Goal: Entertainment & Leisure: Browse casually

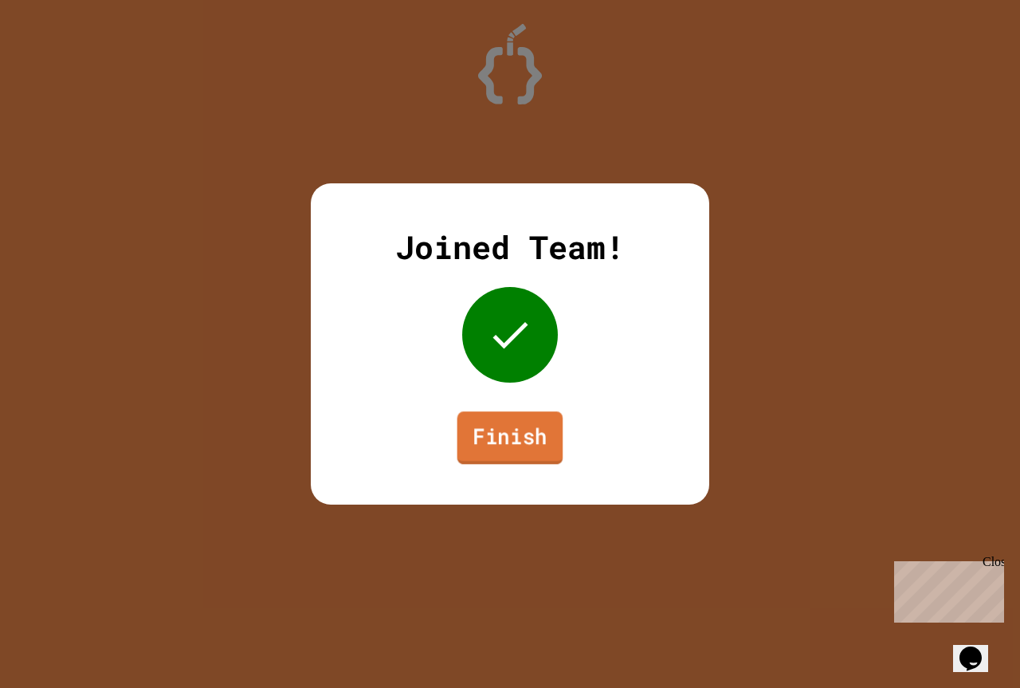
click at [496, 451] on link "Finish" at bounding box center [510, 437] width 106 height 53
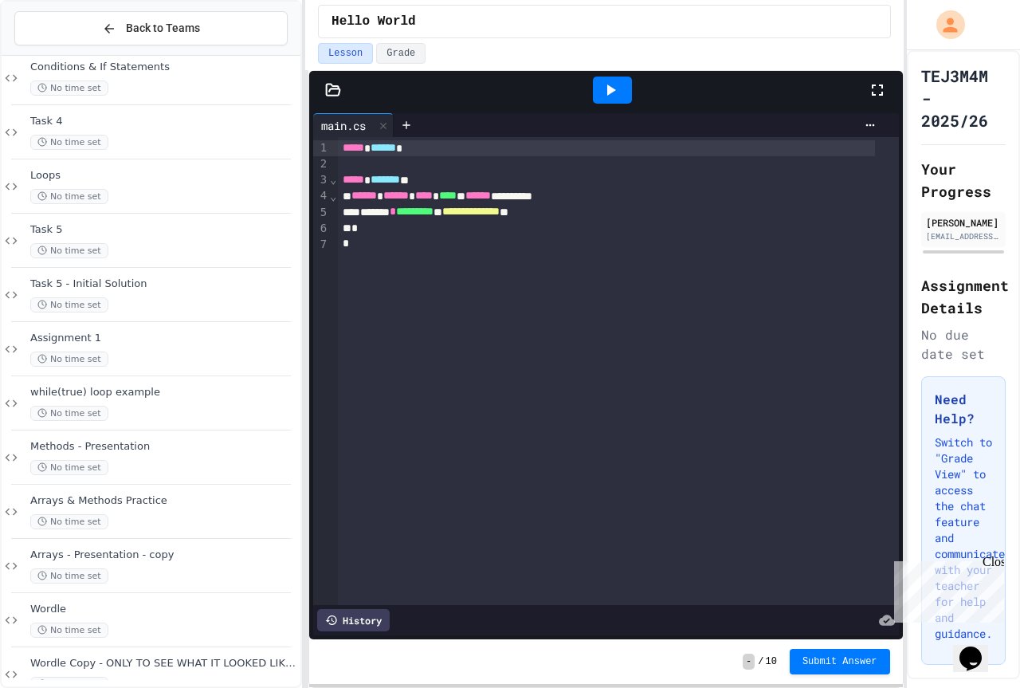
scroll to position [485, 0]
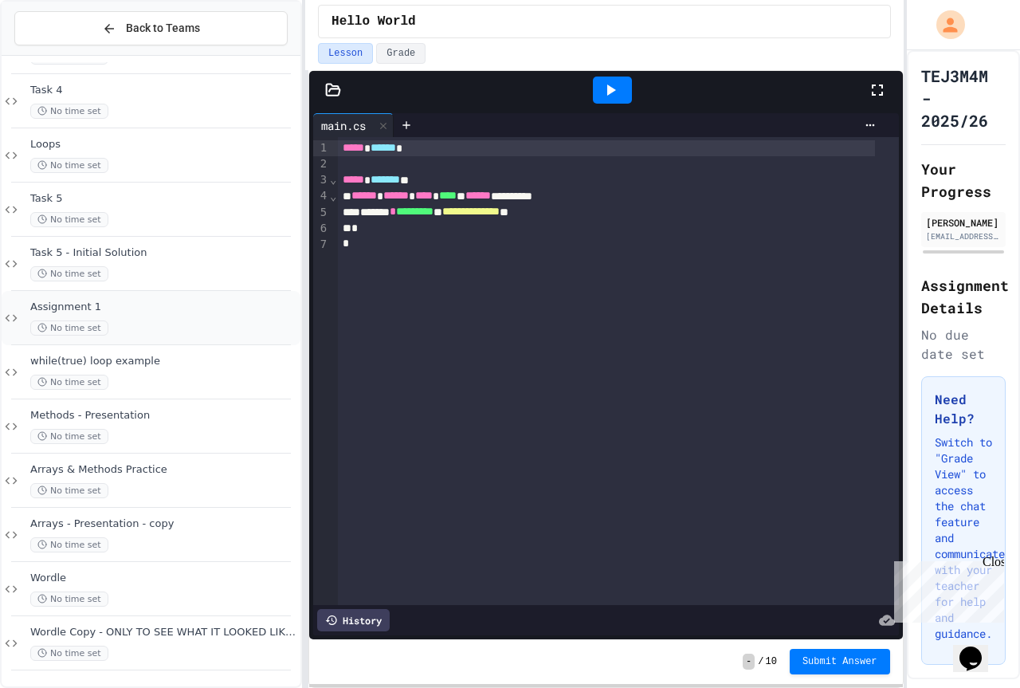
click at [169, 315] on div "Assignment 1 No time set" at bounding box center [163, 317] width 267 height 35
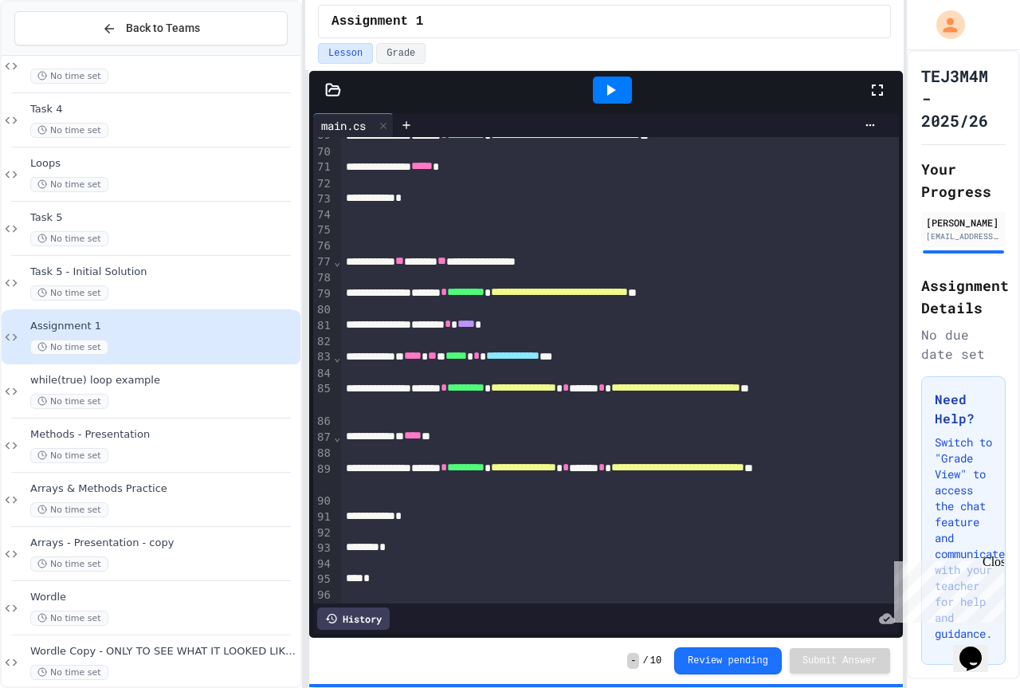
scroll to position [1146, 0]
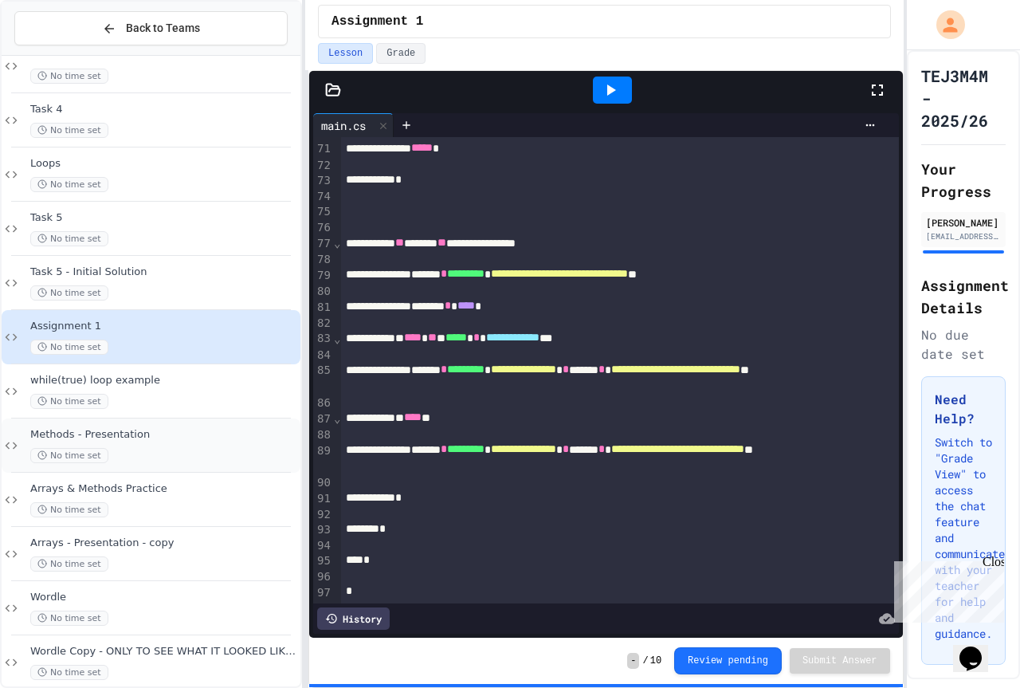
click at [125, 434] on span "Methods - Presentation" at bounding box center [163, 435] width 267 height 14
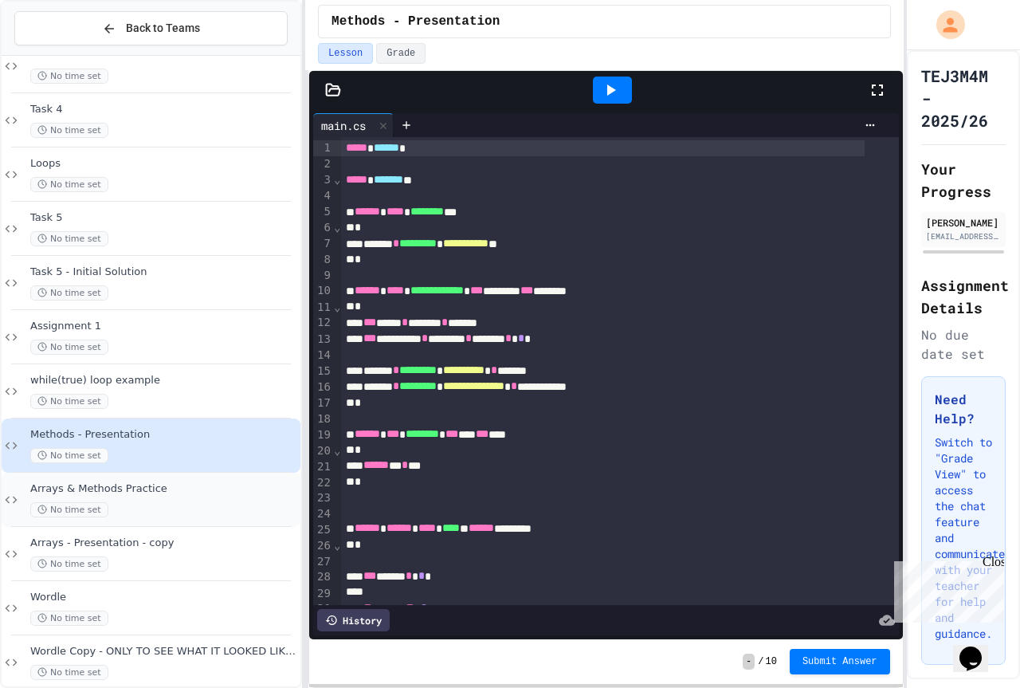
click at [159, 499] on div "Arrays & Methods Practice No time set" at bounding box center [163, 499] width 267 height 35
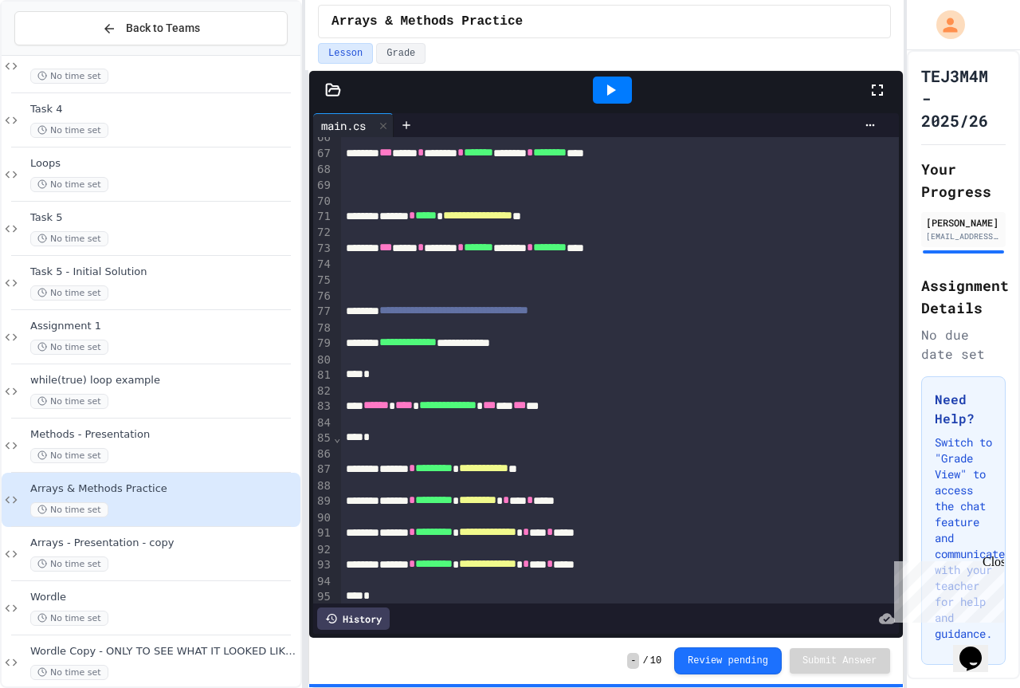
scroll to position [1095, 0]
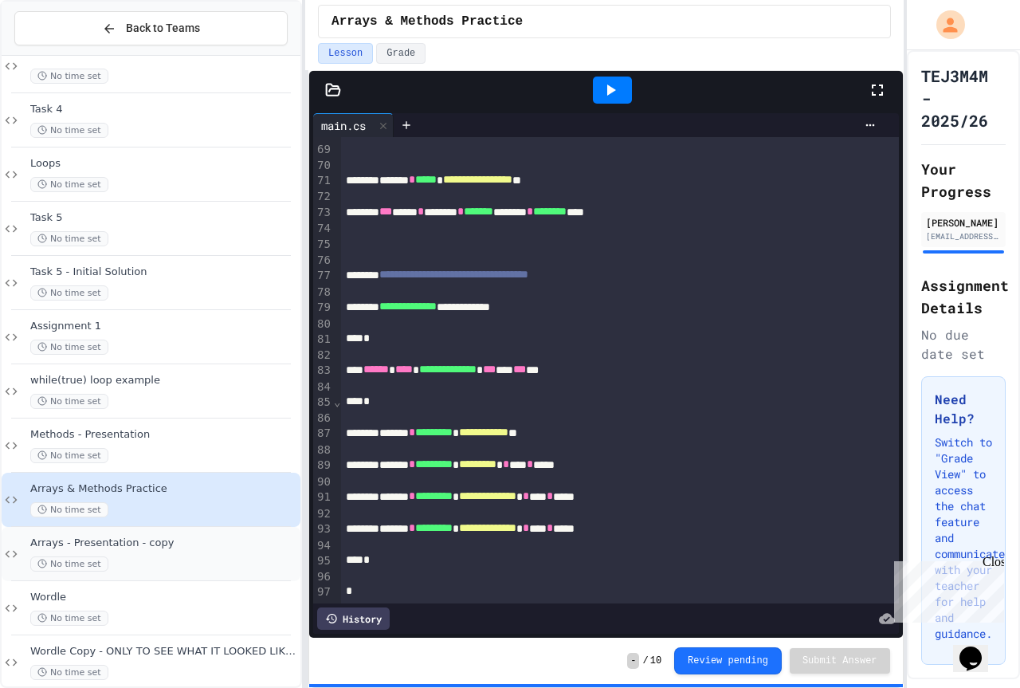
click at [168, 535] on div "Arrays - Presentation - copy No time set" at bounding box center [151, 554] width 299 height 54
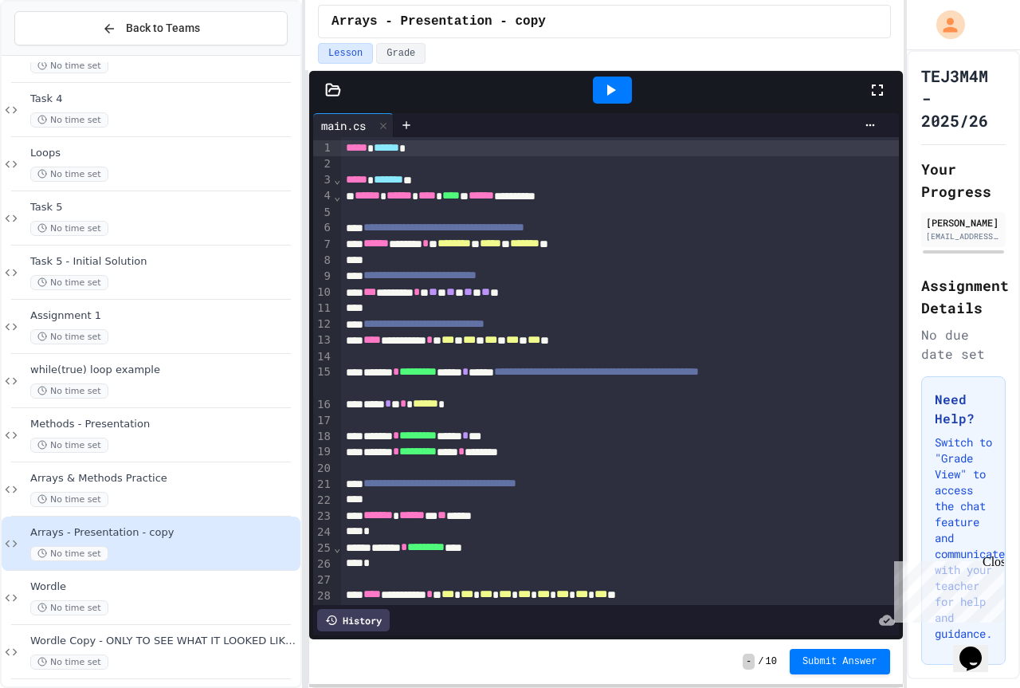
scroll to position [485, 0]
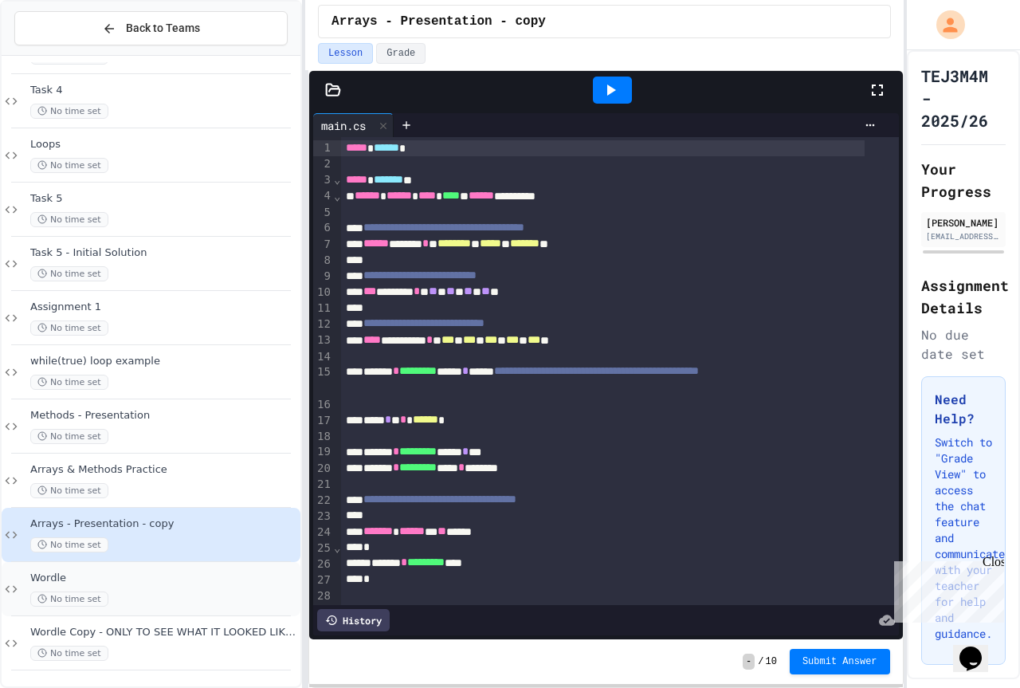
click at [163, 574] on span "Wordle" at bounding box center [163, 578] width 267 height 14
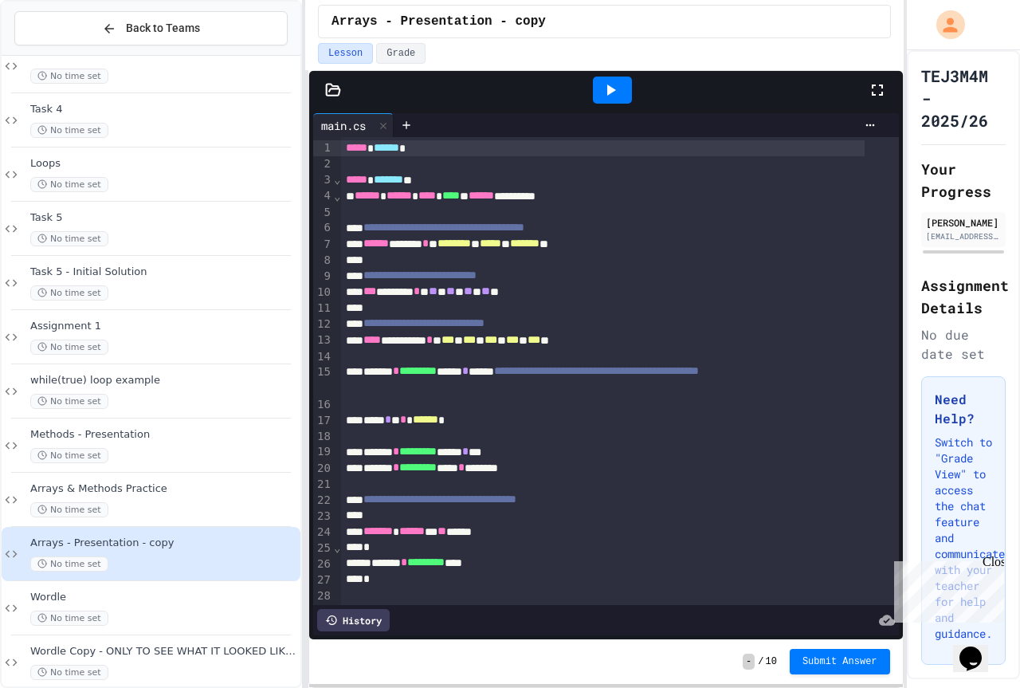
click at [602, 79] on div at bounding box center [612, 89] width 39 height 27
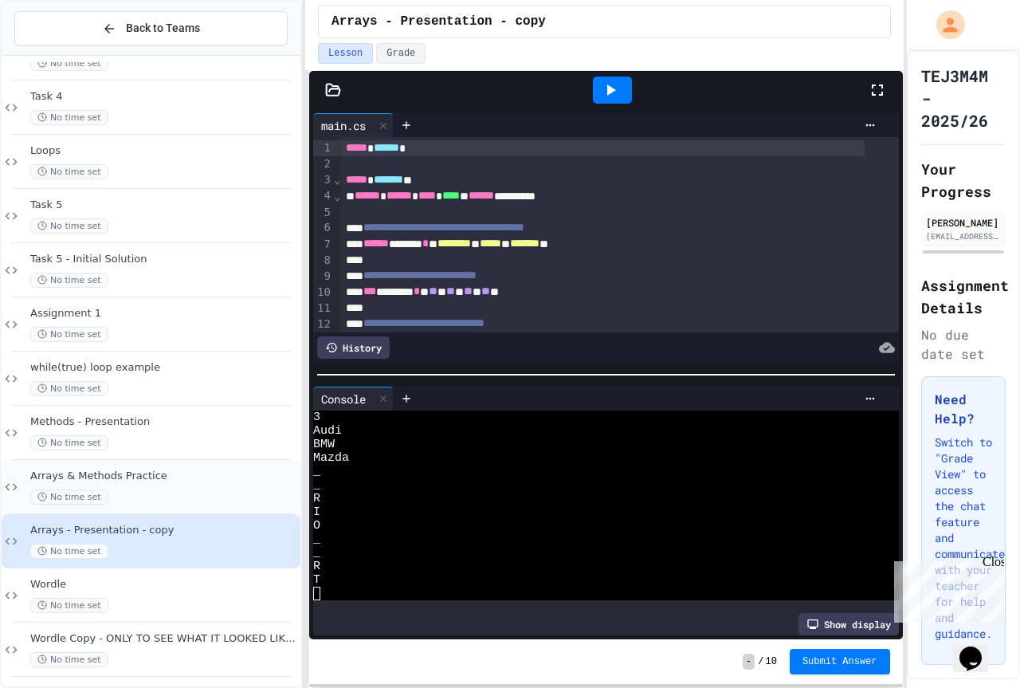
scroll to position [485, 0]
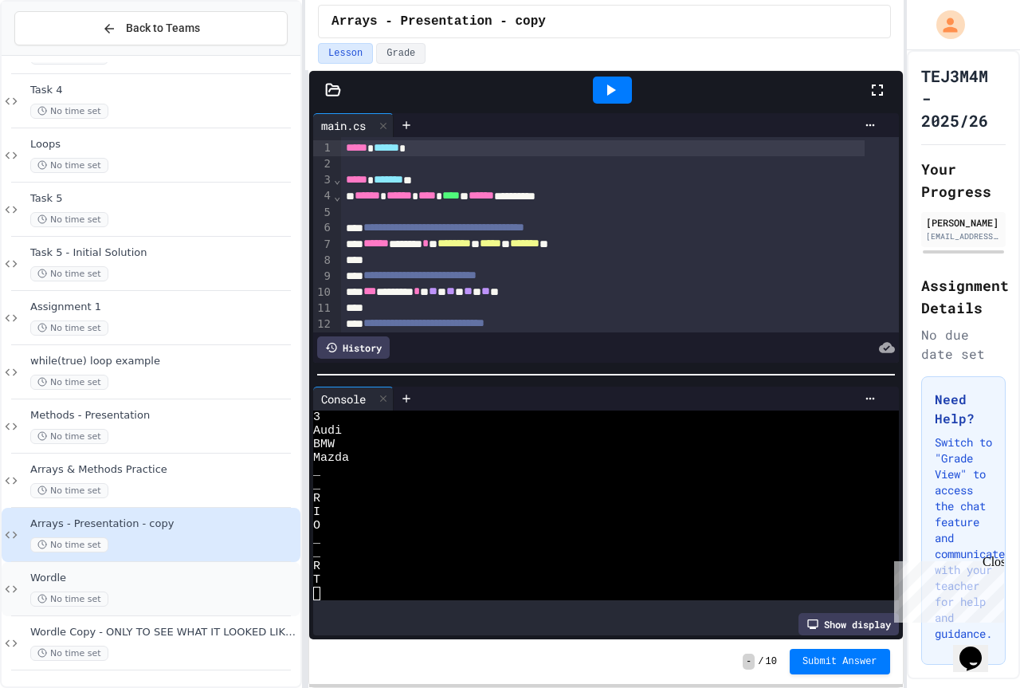
click at [184, 571] on span "Wordle" at bounding box center [163, 578] width 267 height 14
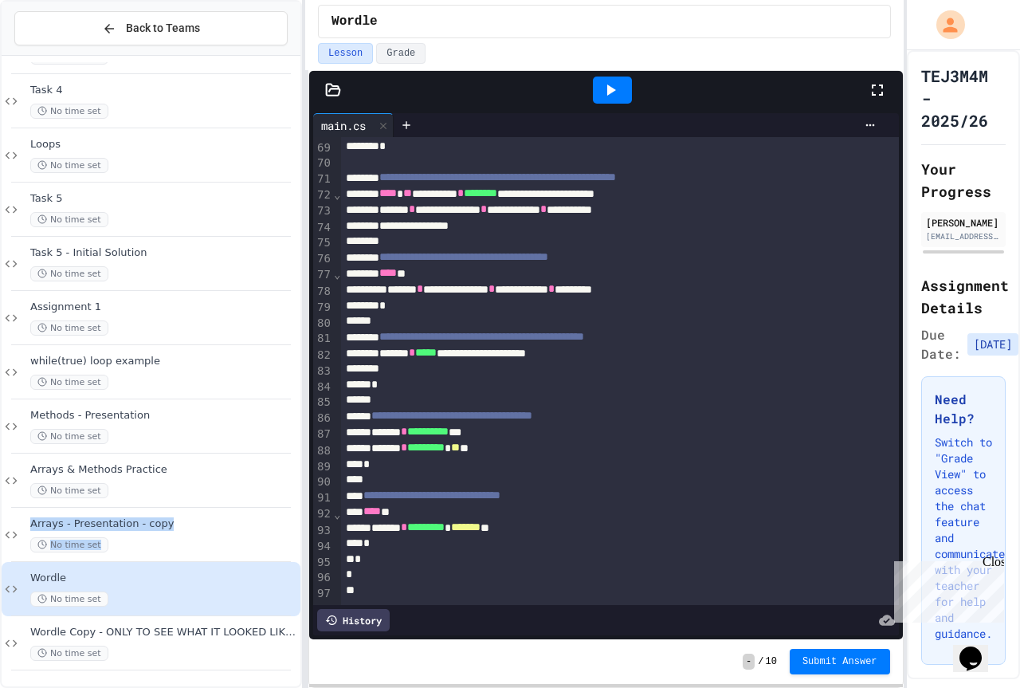
scroll to position [1226, 0]
click at [151, 641] on div "Wordle Copy - ONLY TO SEE WHAT IT LOOKED LIKE AT THE START No time set" at bounding box center [163, 642] width 267 height 35
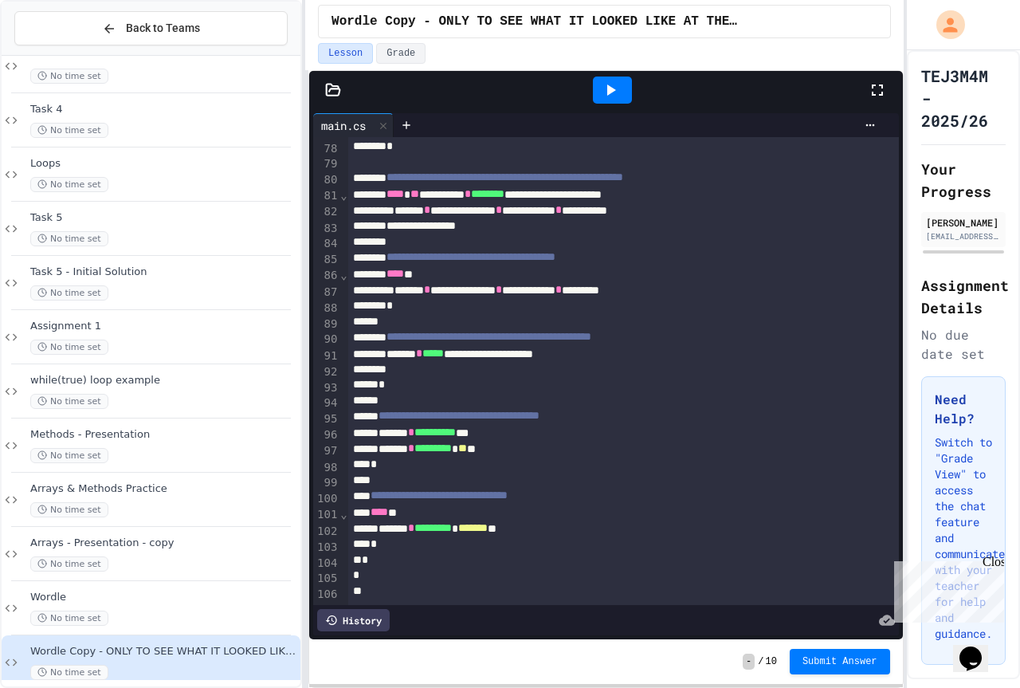
scroll to position [1369, 0]
drag, startPoint x: 438, startPoint y: 11, endPoint x: 762, endPoint y: 30, distance: 324.0
click at [762, 30] on div "Wordle Copy - ONLY TO SEE WHAT IT LOOKED LIKE AT THE START" at bounding box center [604, 21] width 572 height 33
drag, startPoint x: 762, startPoint y: 30, endPoint x: 723, endPoint y: 25, distance: 38.6
click at [762, 30] on div "Wordle Copy - ONLY TO SEE WHAT IT LOOKED LIKE AT THE START" at bounding box center [603, 21] width 545 height 19
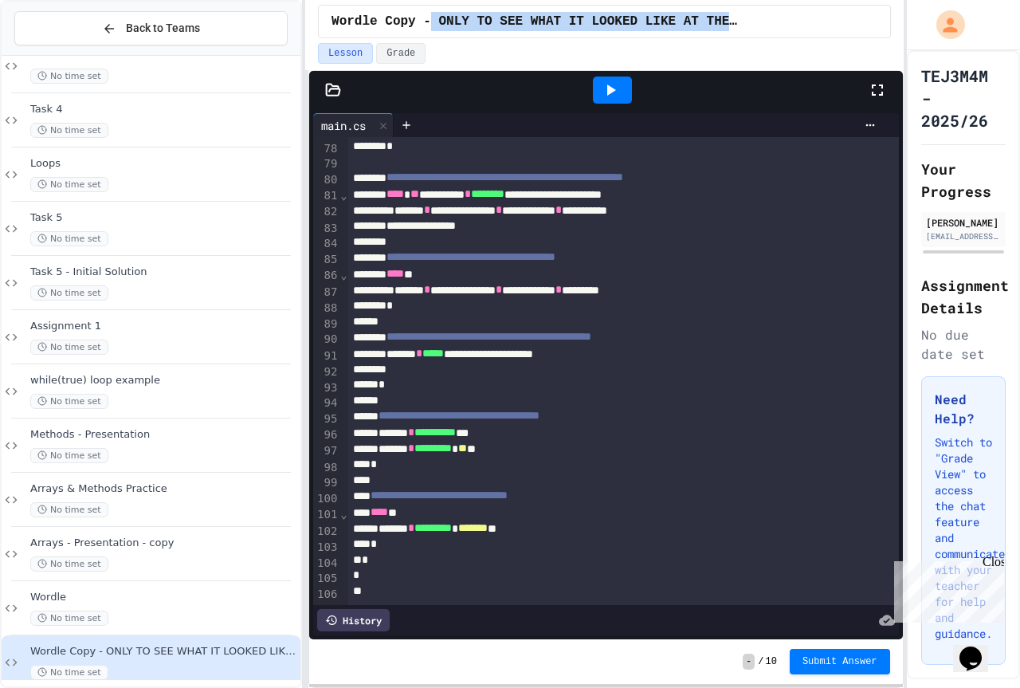
drag, startPoint x: 434, startPoint y: 21, endPoint x: 771, endPoint y: 21, distance: 337.0
click at [771, 21] on div "Wordle Copy - ONLY TO SEE WHAT IT LOOKED LIKE AT THE START" at bounding box center [603, 21] width 545 height 19
copy span "ONLY TO SEE WHAT IT LOOKED LIKE AT THE STAR"
click at [613, 91] on icon at bounding box center [611, 89] width 9 height 11
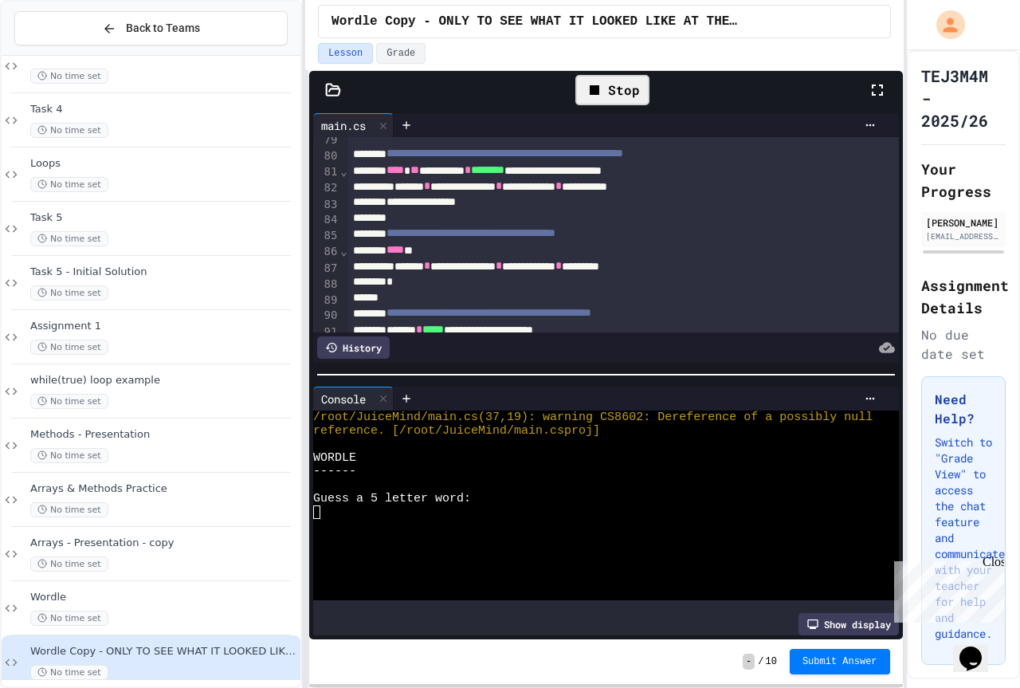
click at [519, 492] on div "Guess a 5 letter word:" at bounding box center [592, 499] width 559 height 14
click at [509, 519] on div at bounding box center [592, 526] width 559 height 14
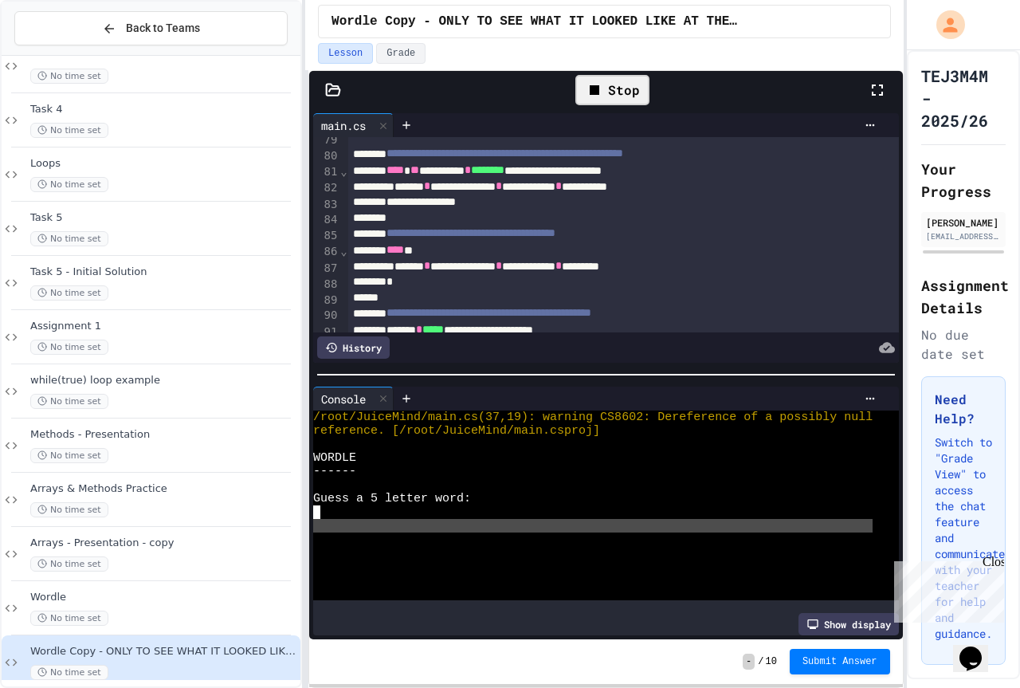
click at [510, 508] on div at bounding box center [592, 512] width 559 height 14
